Goal: Transaction & Acquisition: Subscribe to service/newsletter

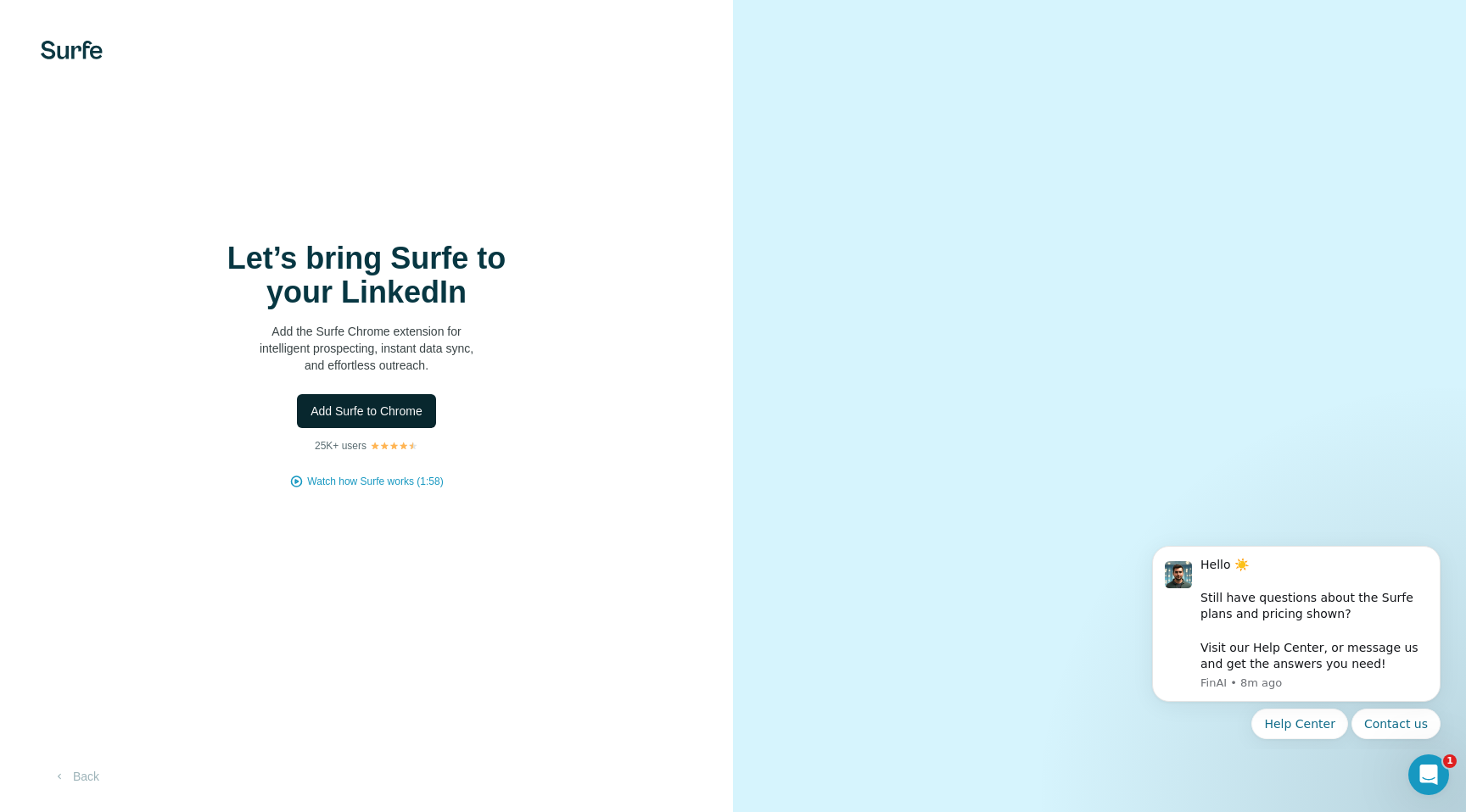
click at [414, 412] on span "Add Surfe to Chrome" at bounding box center [366, 411] width 112 height 17
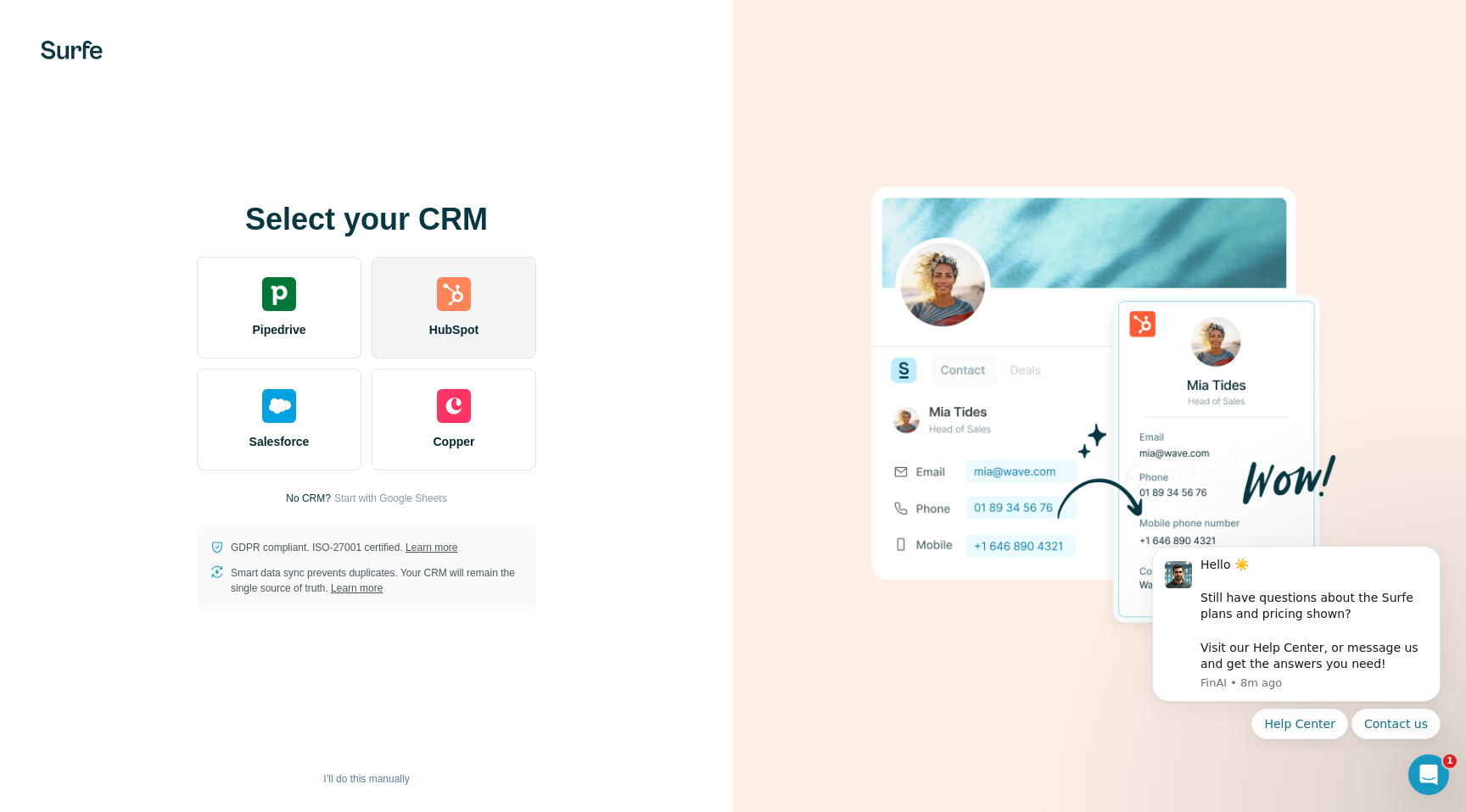
click at [494, 319] on div "HubSpot" at bounding box center [453, 308] width 164 height 102
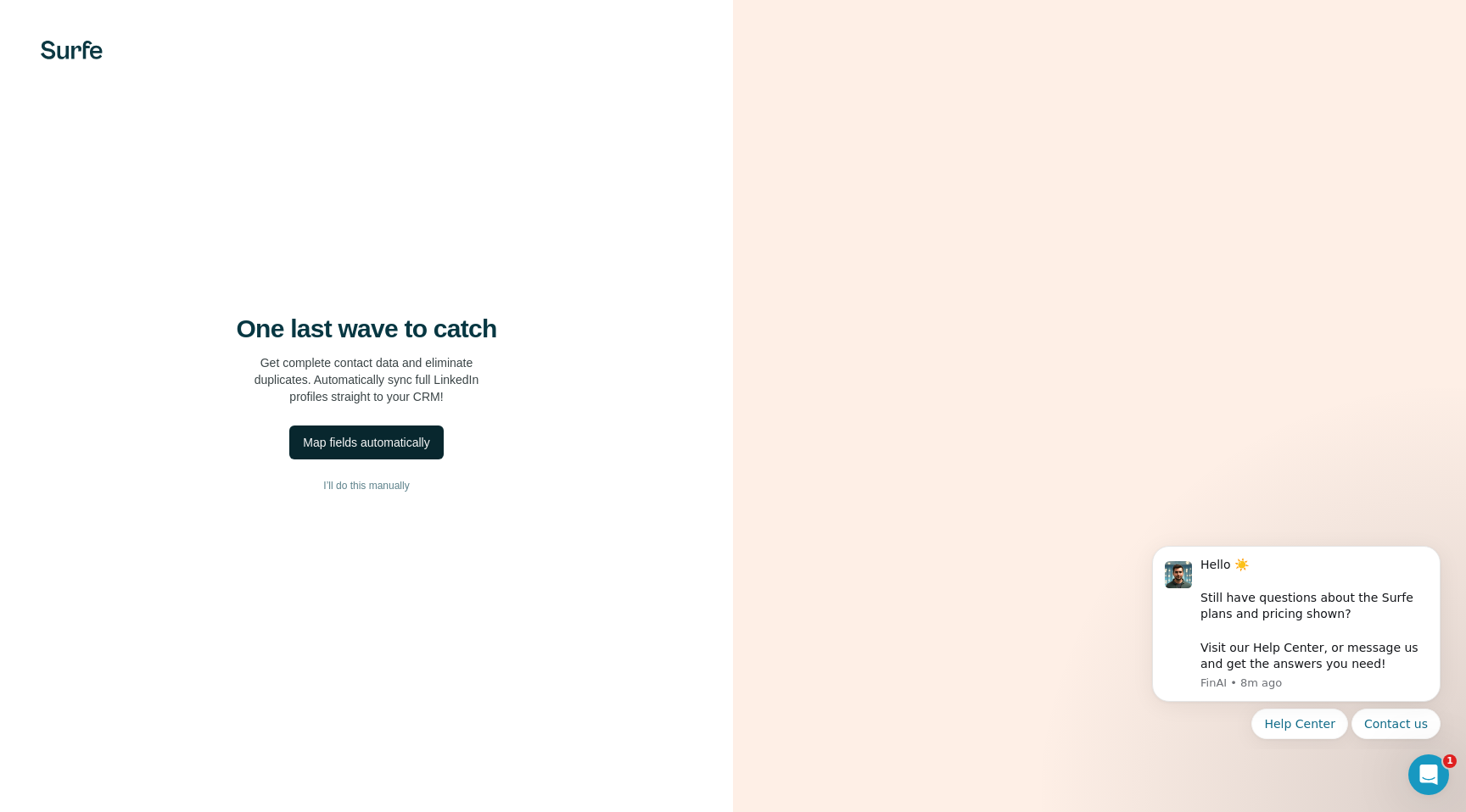
click at [415, 452] on button "Map fields automatically" at bounding box center [366, 442] width 154 height 34
click at [285, 702] on span "Close" at bounding box center [279, 711] width 31 height 17
